Goal: Information Seeking & Learning: Learn about a topic

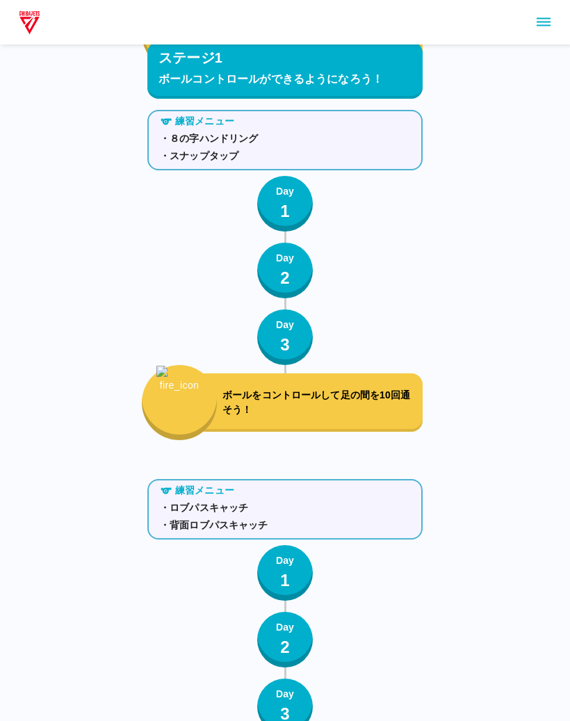
scroll to position [1450, 0]
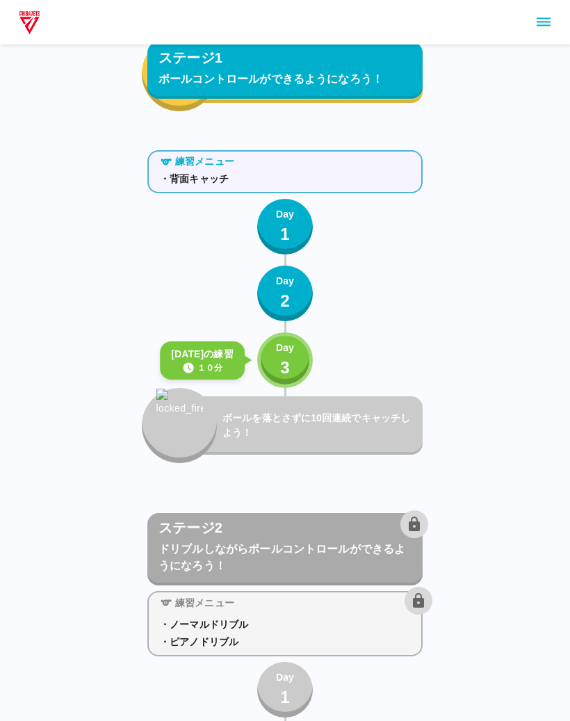
click at [278, 341] on p "Day" at bounding box center [285, 347] width 18 height 15
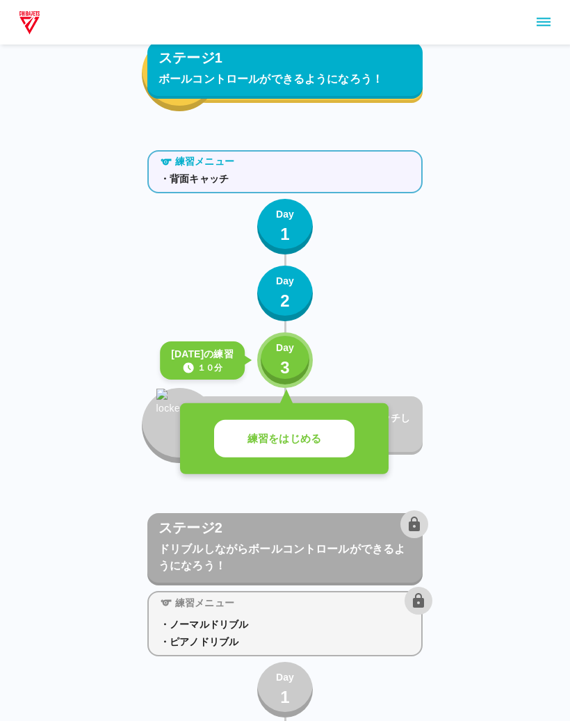
click at [301, 434] on p "練習をはじめる" at bounding box center [284, 439] width 74 height 16
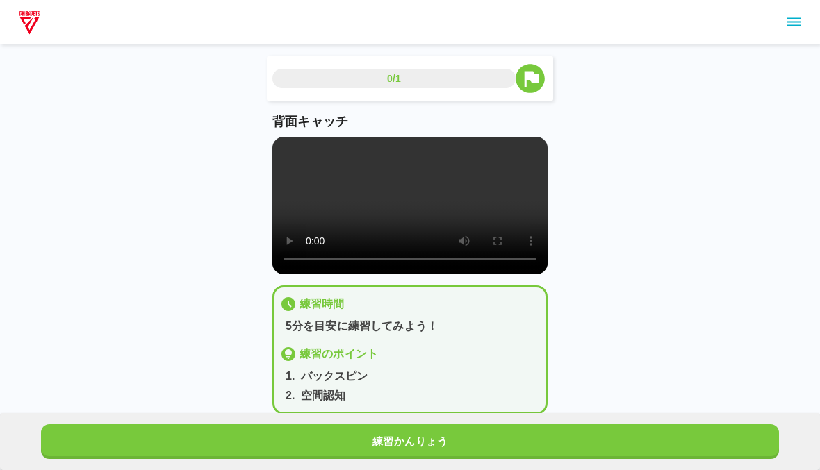
click at [429, 229] on video at bounding box center [409, 206] width 275 height 138
click at [347, 204] on video at bounding box center [409, 206] width 275 height 138
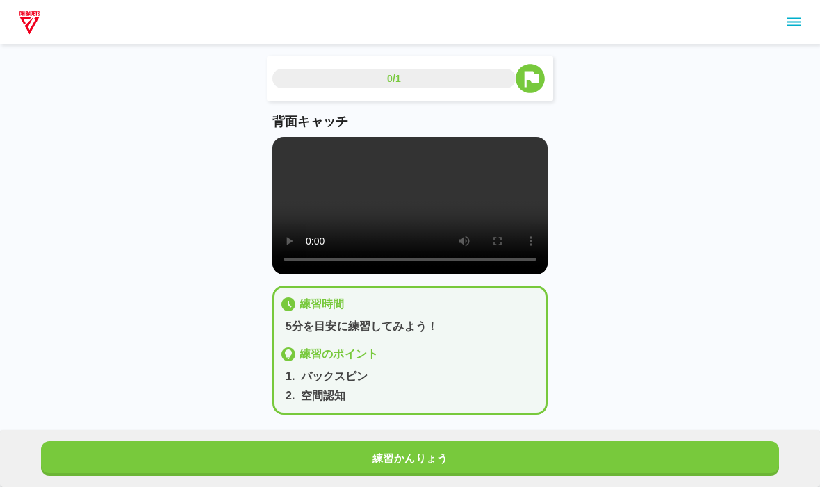
click at [288, 140] on video at bounding box center [409, 206] width 275 height 138
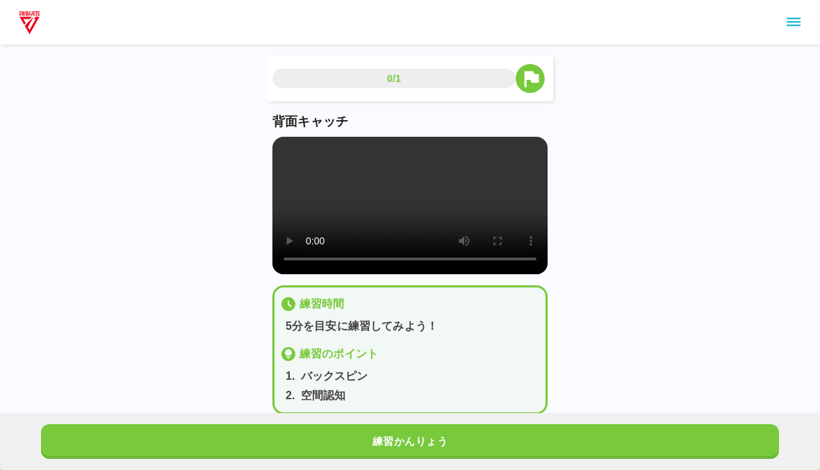
click at [569, 440] on button "練習かんりょう" at bounding box center [410, 442] width 738 height 35
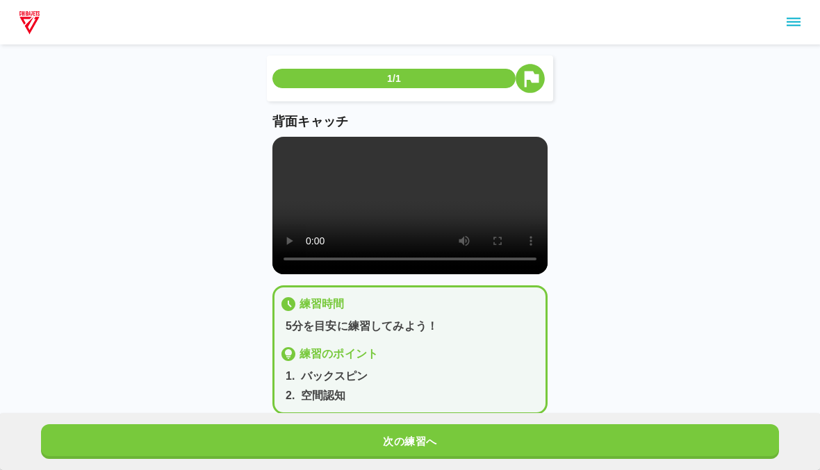
click at [569, 436] on button "次の練習へ" at bounding box center [410, 442] width 738 height 35
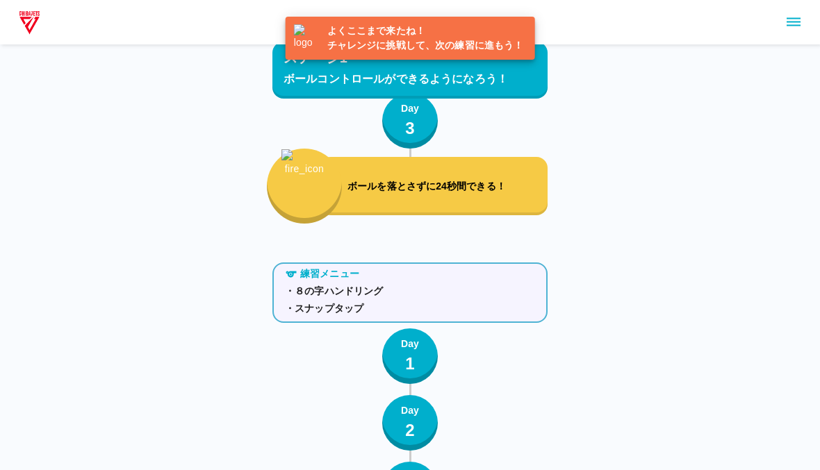
scroll to position [1646, 0]
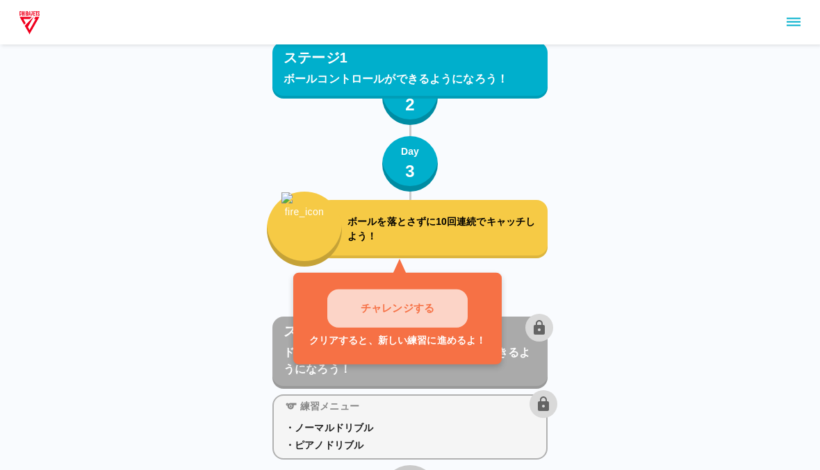
click at [452, 313] on button "チャレンジする" at bounding box center [397, 309] width 140 height 38
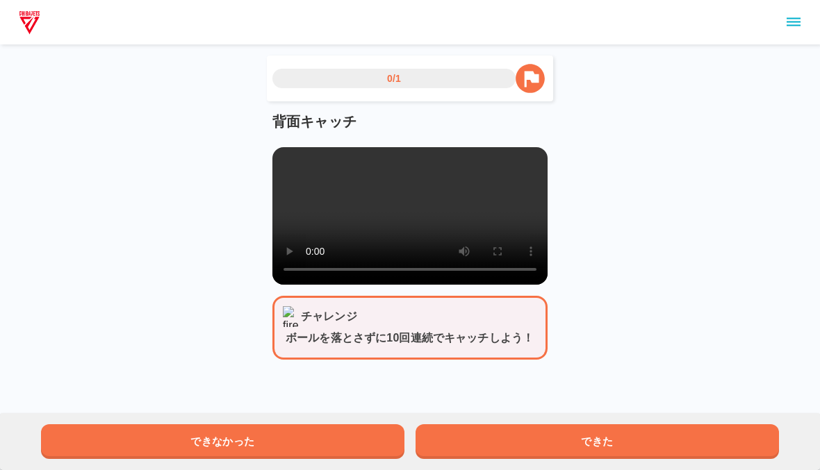
click at [423, 236] on video at bounding box center [409, 216] width 275 height 138
click at [569, 458] on button "できた" at bounding box center [597, 442] width 363 height 35
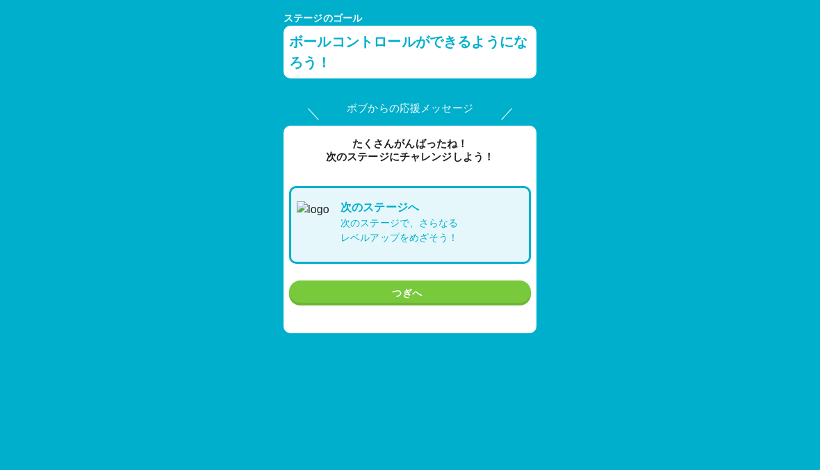
click at [495, 293] on button "つぎへ" at bounding box center [410, 294] width 242 height 26
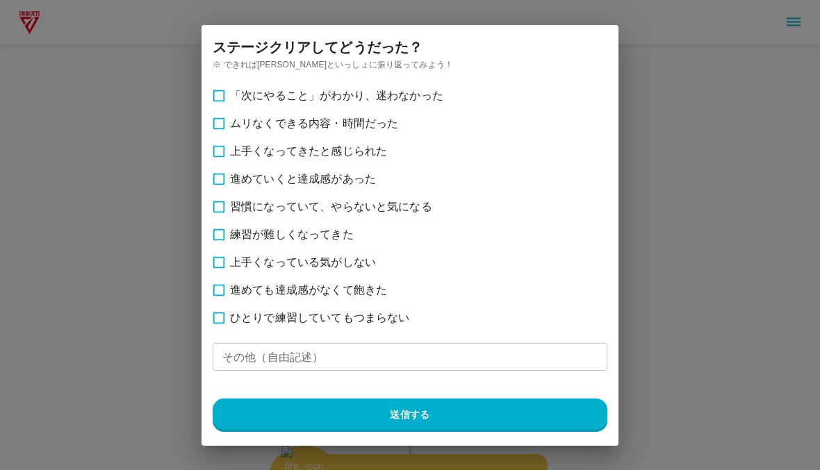
scroll to position [1646, 0]
click at [439, 364] on input "その他（自由記述）" at bounding box center [410, 357] width 395 height 28
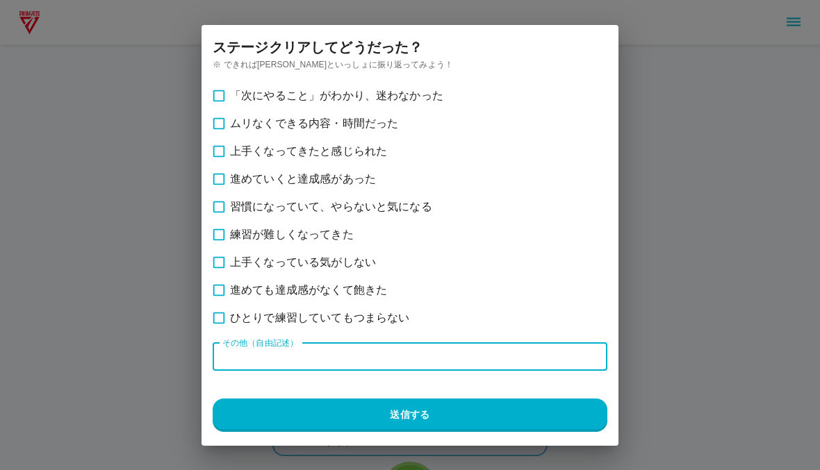
scroll to position [1646, 0]
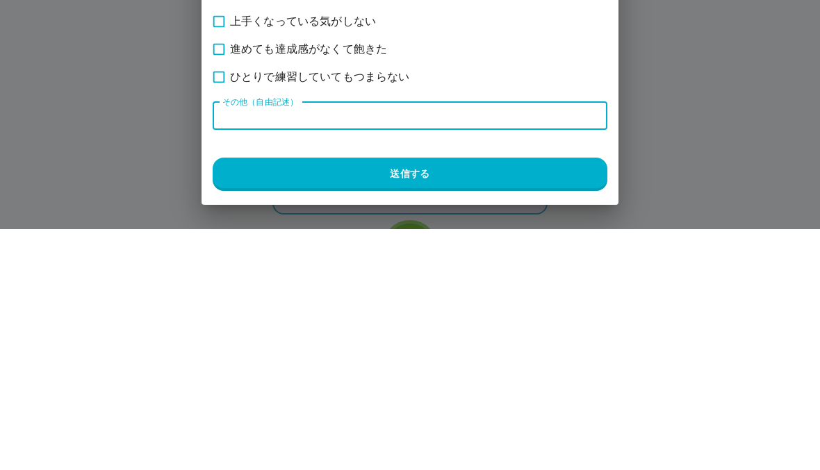
type input "*"
type input "********"
click at [449, 399] on button "送信する" at bounding box center [410, 415] width 395 height 33
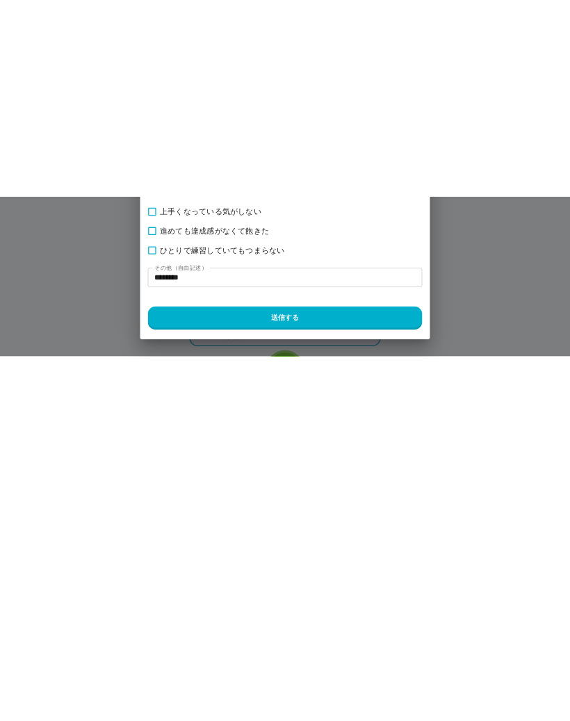
scroll to position [1888, 0]
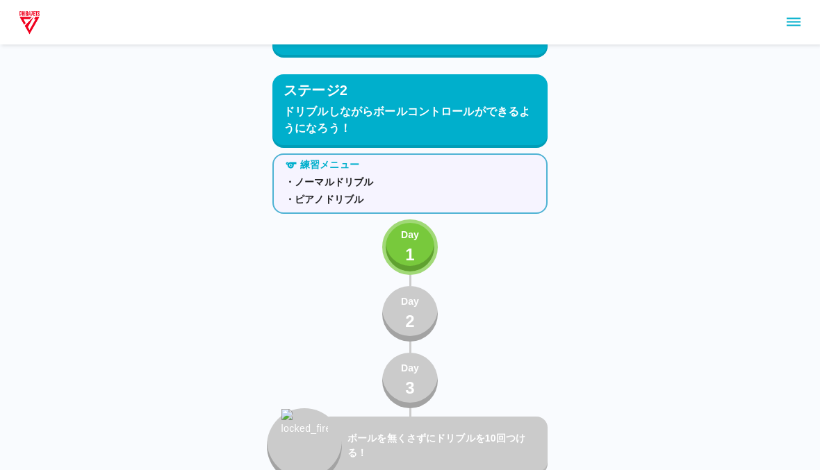
click at [452, 409] on div "ボールを無くさずにドリブルを10回つける！" at bounding box center [409, 446] width 275 height 75
click at [404, 239] on p "Day" at bounding box center [410, 235] width 18 height 15
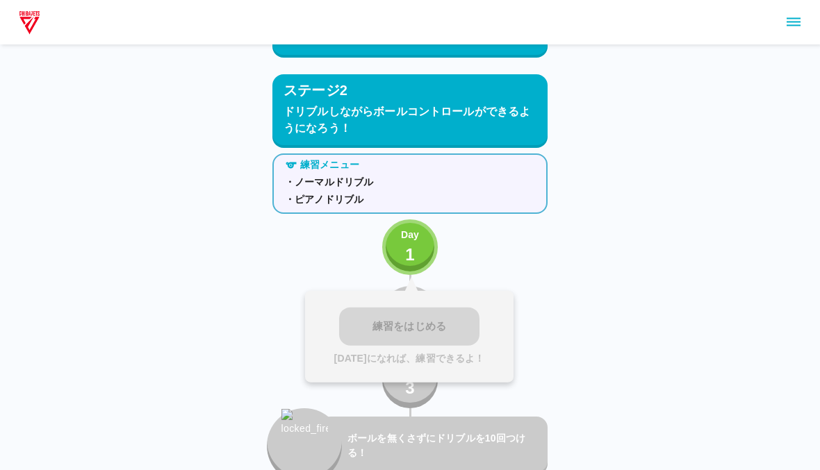
click at [452, 343] on div "練習をはじめる [DATE]になれば、練習できるよ！" at bounding box center [409, 337] width 208 height 92
